Goal: Check status

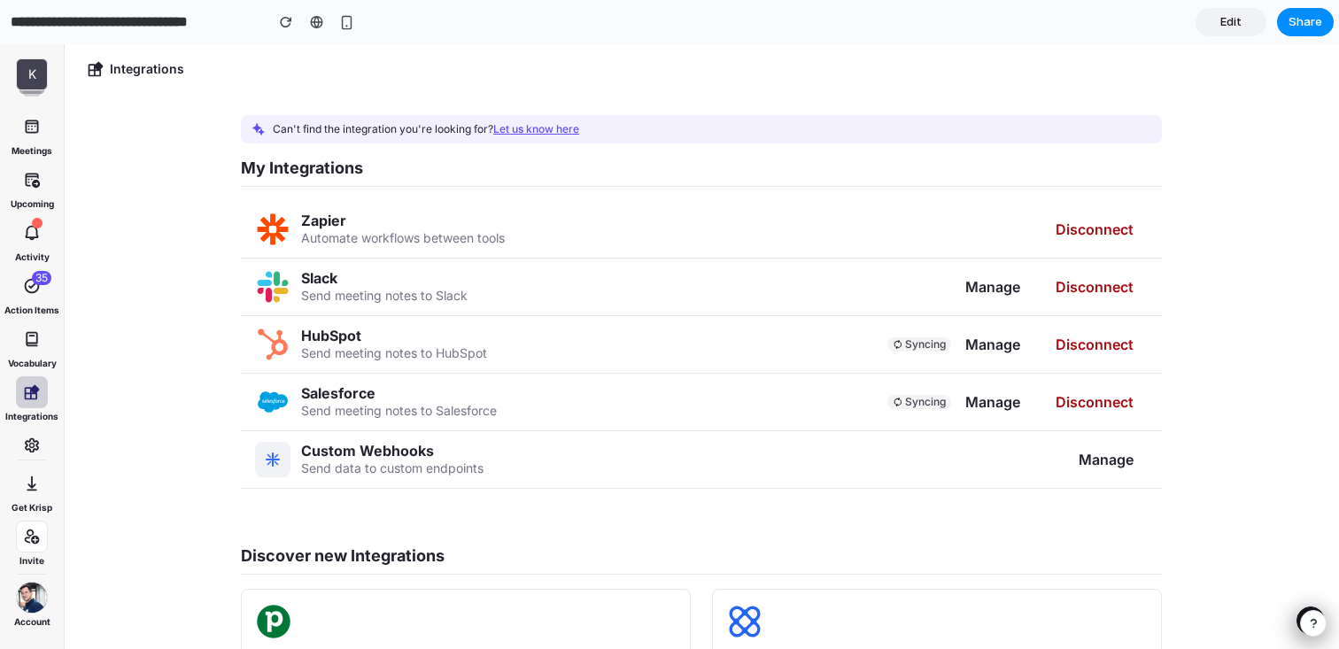
click at [1291, 442] on main "Integrations Can't find the integration you're looking for? Let us know here My…" at bounding box center [701, 346] width 1275 height 605
click at [1125, 451] on span "Manage" at bounding box center [1106, 460] width 55 height 18
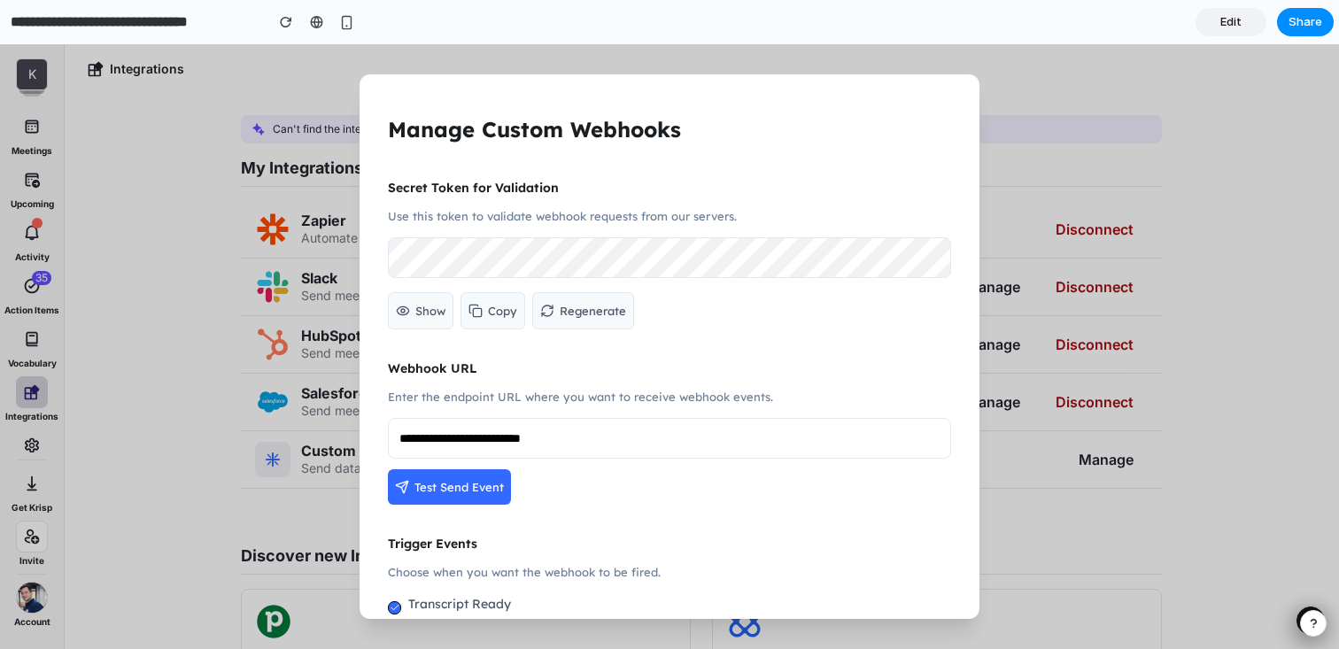
click at [375, 255] on div "**********" at bounding box center [670, 346] width 620 height 545
click at [451, 428] on input "**********" at bounding box center [669, 438] width 563 height 41
drag, startPoint x: 654, startPoint y: 442, endPoint x: 351, endPoint y: 445, distance: 302.9
click at [351, 445] on div "**********" at bounding box center [669, 346] width 1339 height 605
click at [631, 444] on input "**********" at bounding box center [669, 438] width 563 height 41
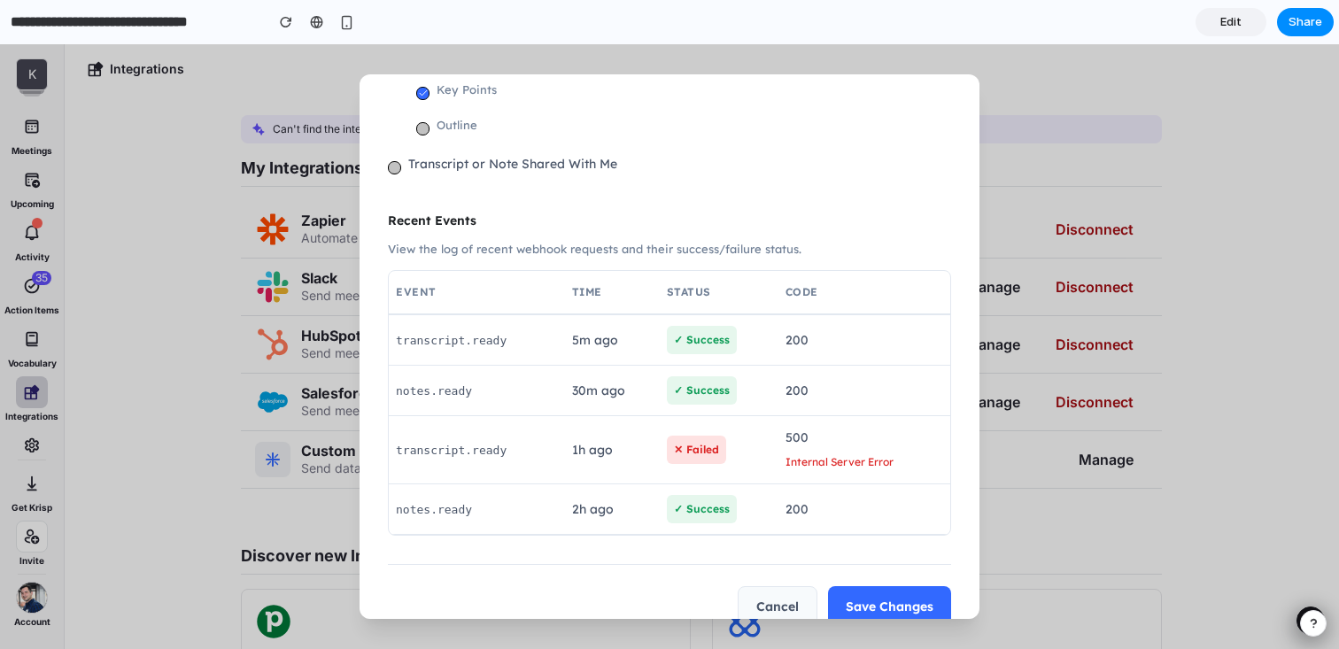
scroll to position [661, 0]
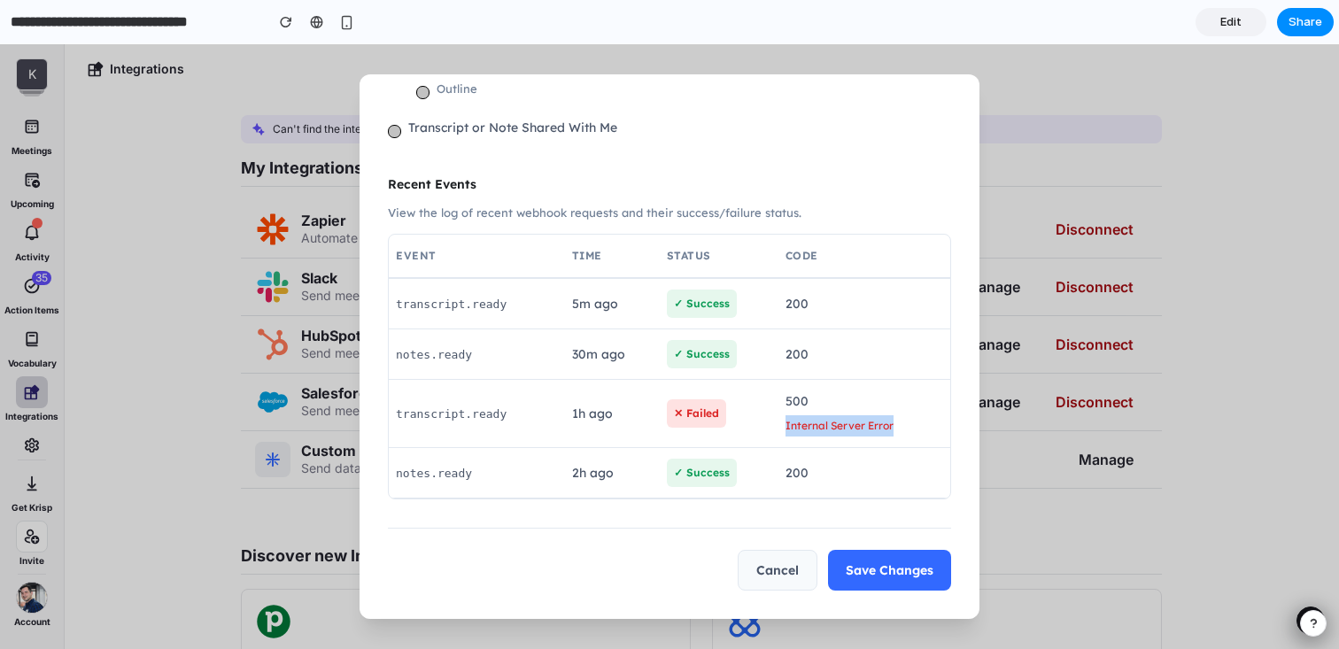
drag, startPoint x: 778, startPoint y: 427, endPoint x: 905, endPoint y: 428, distance: 127.5
click at [905, 428] on td "500 Internal Server Error" at bounding box center [864, 414] width 172 height 68
click at [904, 428] on div "Internal Server Error" at bounding box center [865, 425] width 158 height 21
drag, startPoint x: 912, startPoint y: 428, endPoint x: 786, endPoint y: 427, distance: 126.6
click at [786, 427] on div "Internal Server Error" at bounding box center [865, 425] width 158 height 21
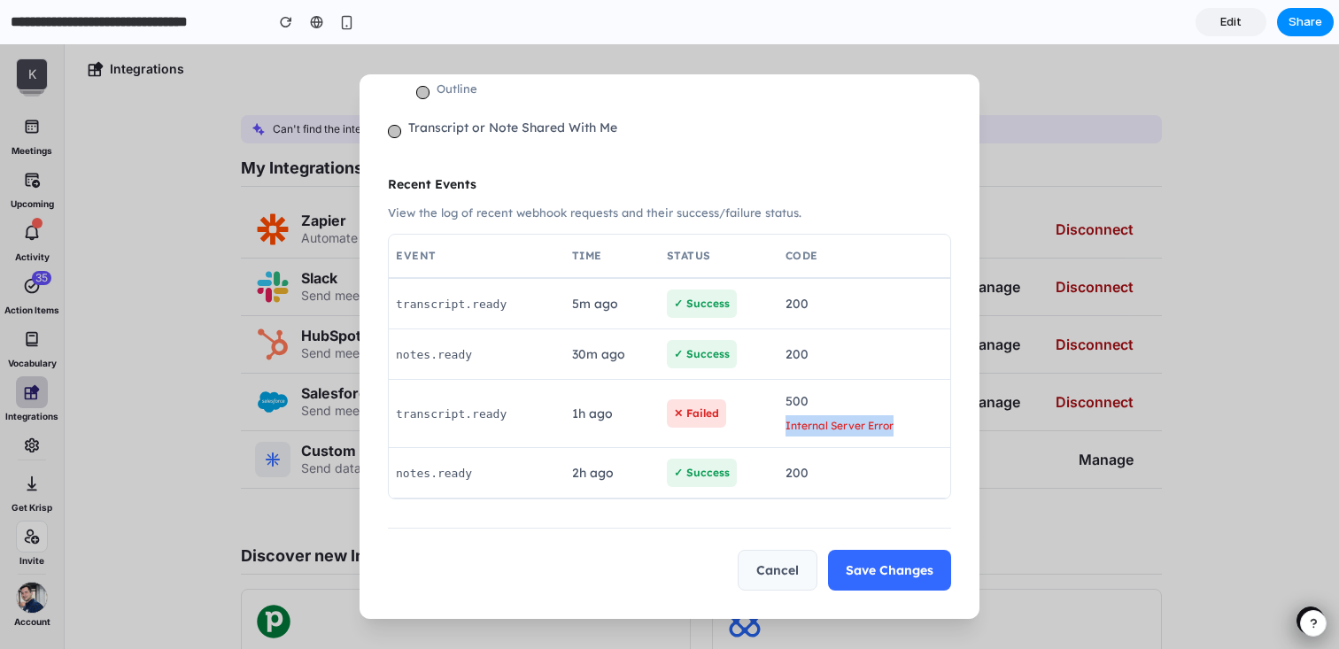
click at [786, 427] on div "Internal Server Error" at bounding box center [865, 425] width 158 height 21
drag, startPoint x: 779, startPoint y: 427, endPoint x: 911, endPoint y: 424, distance: 132.0
click at [911, 424] on td "500 Internal Server Error" at bounding box center [864, 414] width 172 height 68
click at [911, 424] on div "Internal Server Error" at bounding box center [865, 425] width 158 height 21
click at [787, 427] on div "Internal Server Error" at bounding box center [865, 425] width 158 height 21
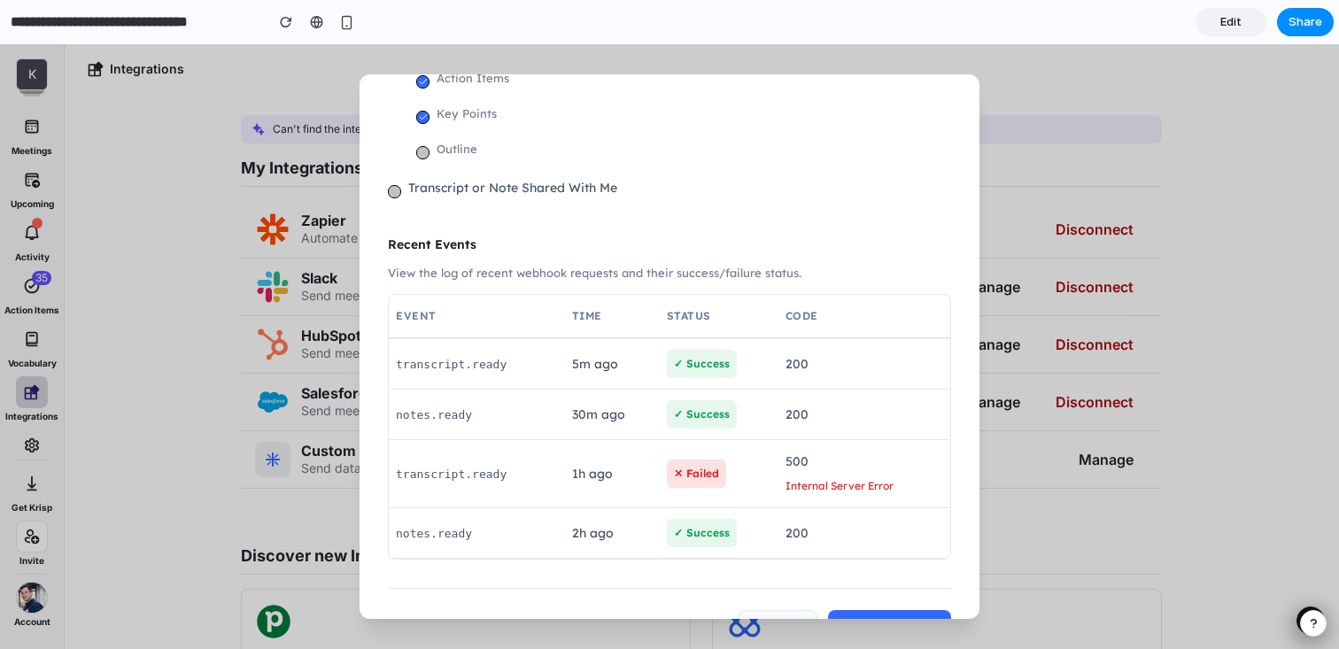
scroll to position [620, 0]
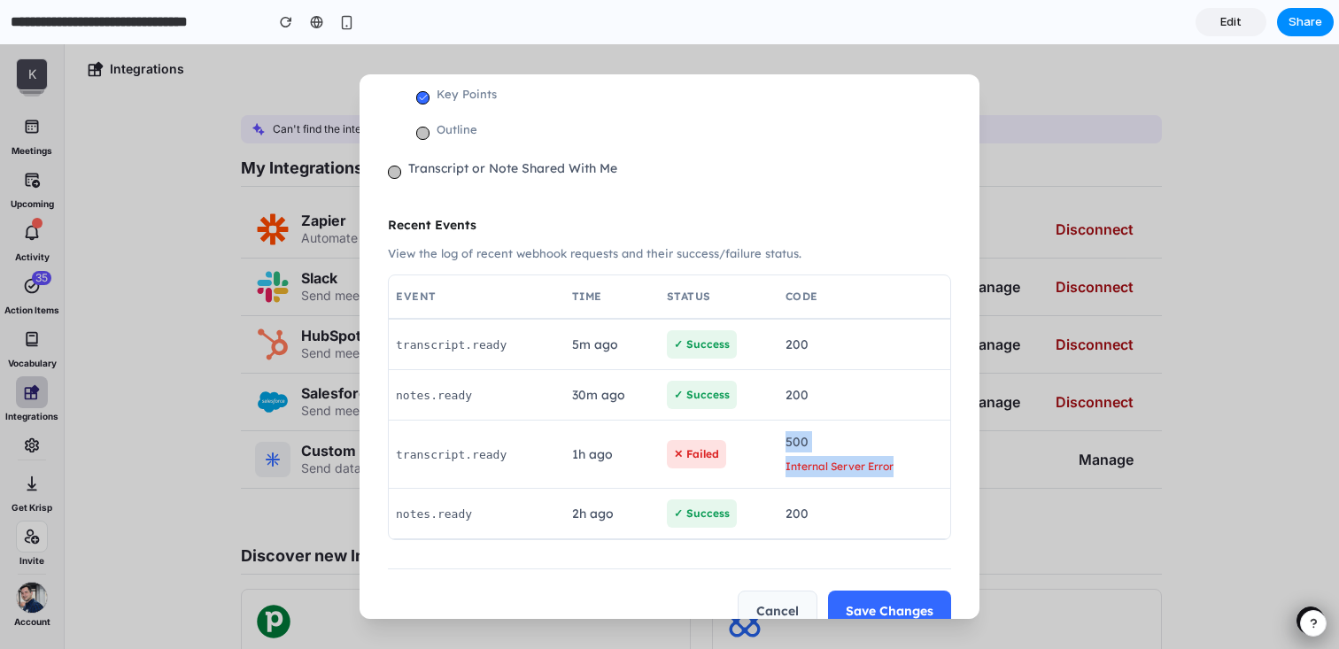
drag, startPoint x: 775, startPoint y: 468, endPoint x: 909, endPoint y: 468, distance: 134.6
click at [909, 468] on tr "transcript.ready 1h ago ✕ Failed 500 Internal Server Error" at bounding box center [669, 455] width 561 height 68
click at [909, 468] on div "Internal Server Error" at bounding box center [865, 466] width 158 height 21
drag, startPoint x: 776, startPoint y: 465, endPoint x: 942, endPoint y: 471, distance: 166.6
click at [943, 472] on tr "transcript.ready 1h ago ✕ Failed 500 Internal Server Error" at bounding box center [669, 455] width 561 height 68
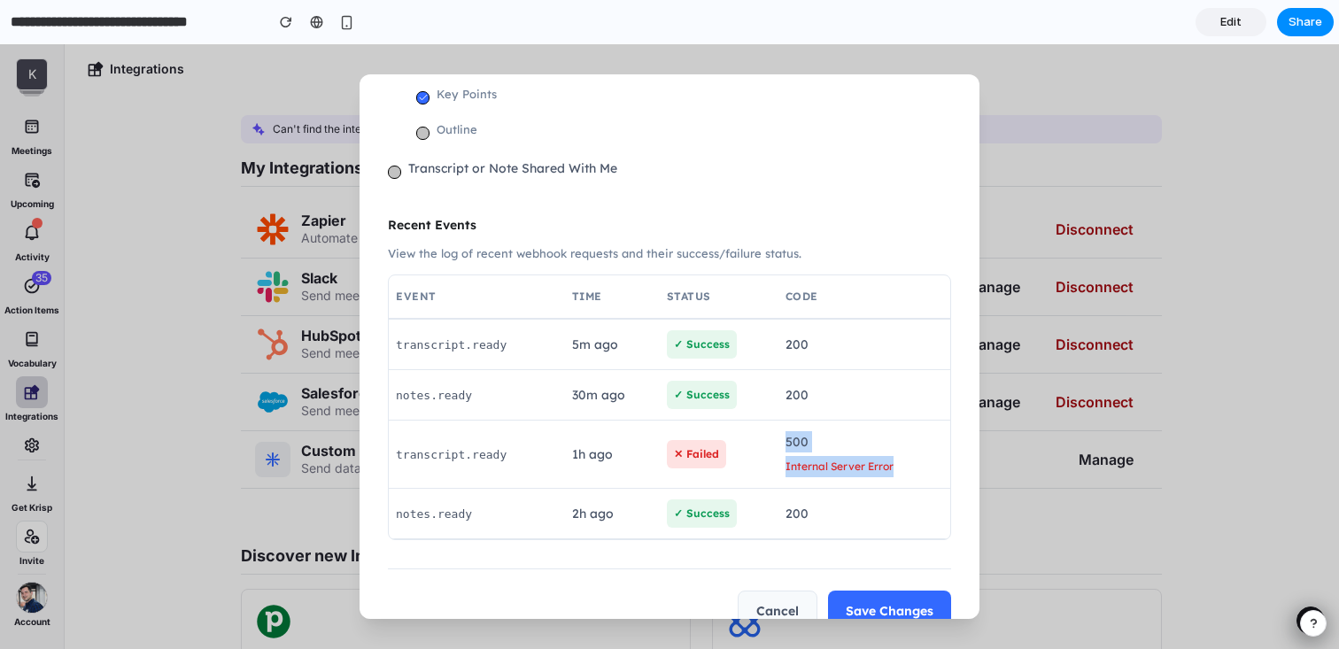
click at [942, 471] on div "Internal Server Error" at bounding box center [865, 466] width 158 height 21
drag, startPoint x: 915, startPoint y: 471, endPoint x: 778, endPoint y: 472, distance: 137.3
click at [778, 472] on td "500 Internal Server Error" at bounding box center [864, 455] width 172 height 68
click at [823, 472] on div "Internal Server Error" at bounding box center [865, 466] width 158 height 21
drag, startPoint x: 777, startPoint y: 469, endPoint x: 901, endPoint y: 473, distance: 124.0
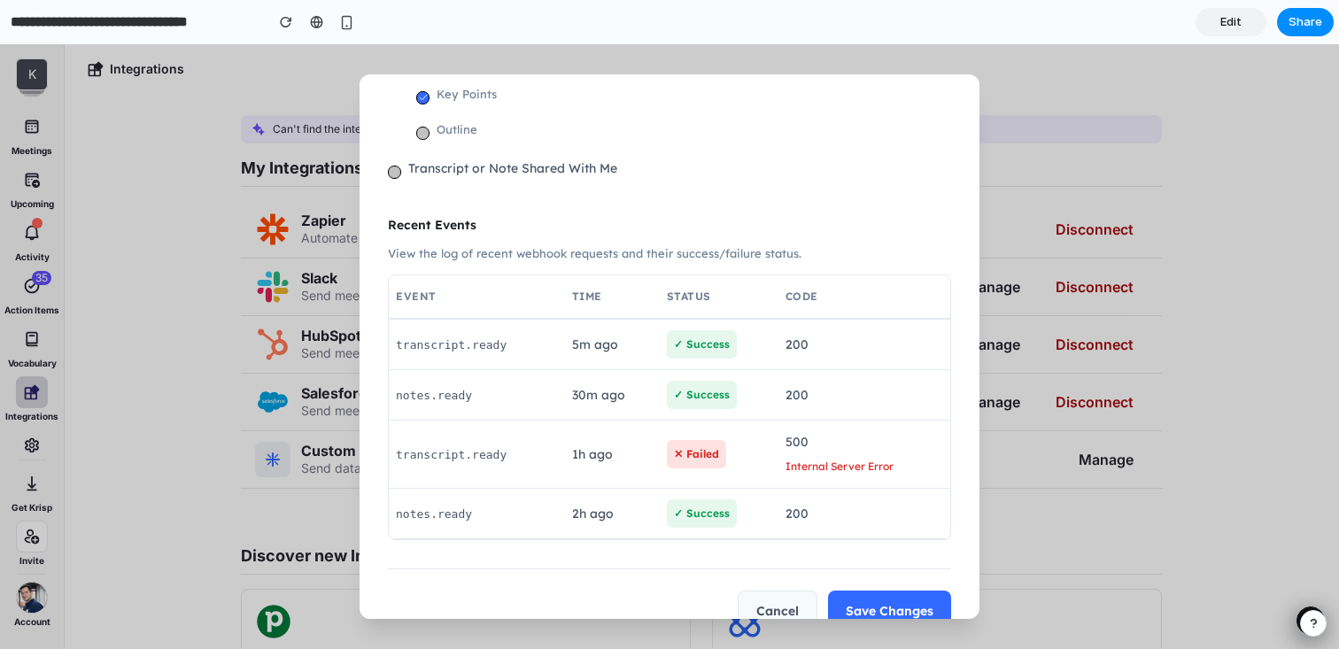
click at [901, 473] on td "500 Internal Server Error" at bounding box center [864, 455] width 172 height 68
drag, startPoint x: 909, startPoint y: 471, endPoint x: 780, endPoint y: 471, distance: 128.4
click at [780, 471] on td "500 Internal Server Error" at bounding box center [864, 455] width 172 height 68
click at [832, 471] on div "Internal Server Error" at bounding box center [865, 466] width 158 height 21
drag, startPoint x: 785, startPoint y: 466, endPoint x: 909, endPoint y: 462, distance: 124.9
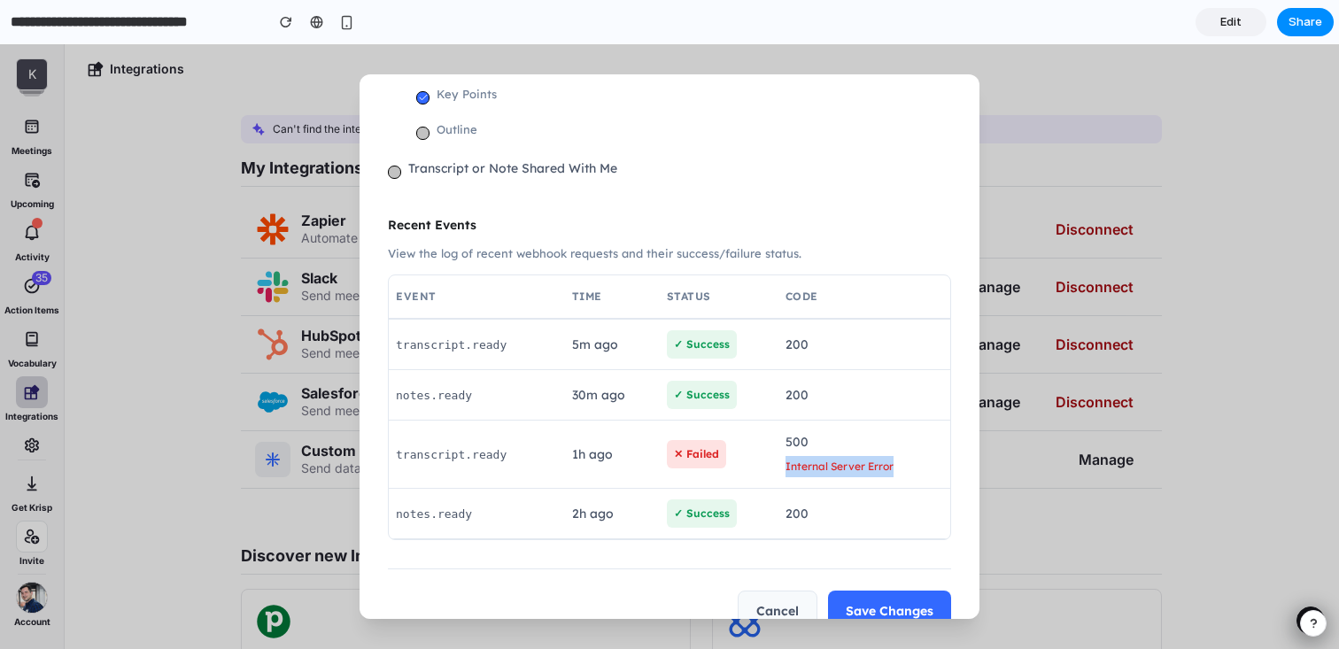
click at [909, 462] on div "Internal Server Error" at bounding box center [865, 466] width 158 height 21
drag, startPoint x: 906, startPoint y: 471, endPoint x: 783, endPoint y: 471, distance: 123.1
click at [783, 471] on td "500 Internal Server Error" at bounding box center [864, 455] width 172 height 68
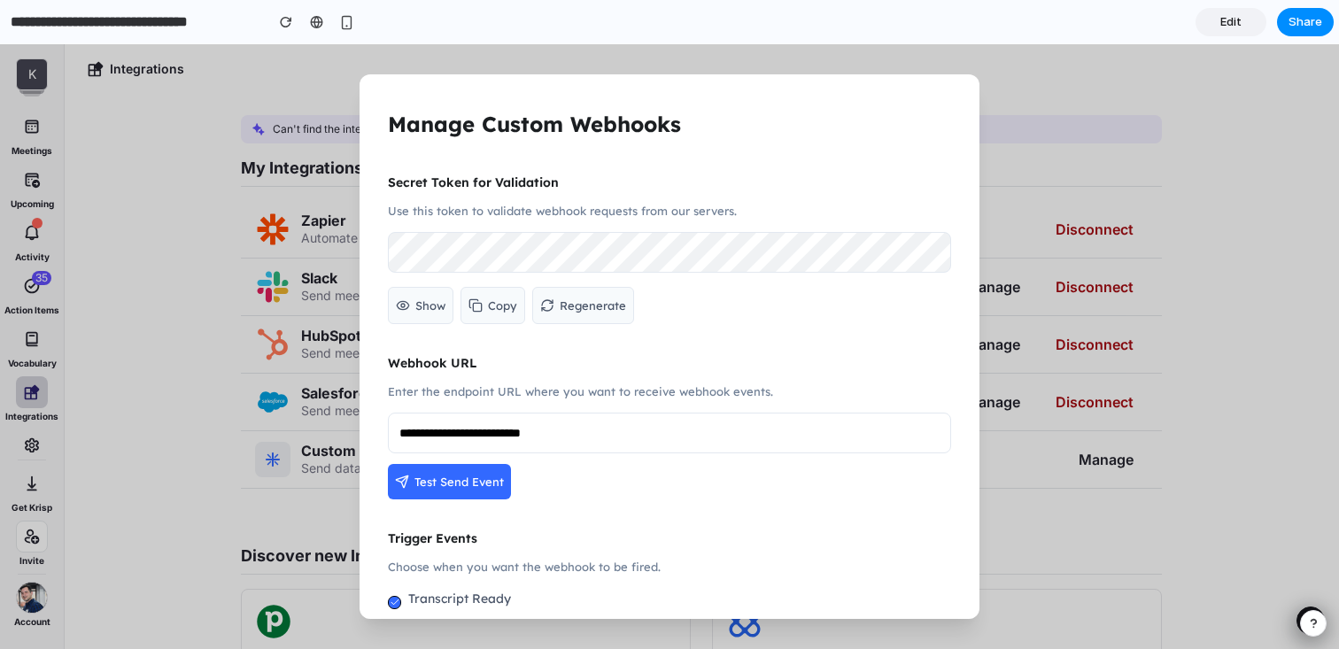
scroll to position [0, 0]
